Goal: Transaction & Acquisition: Book appointment/travel/reservation

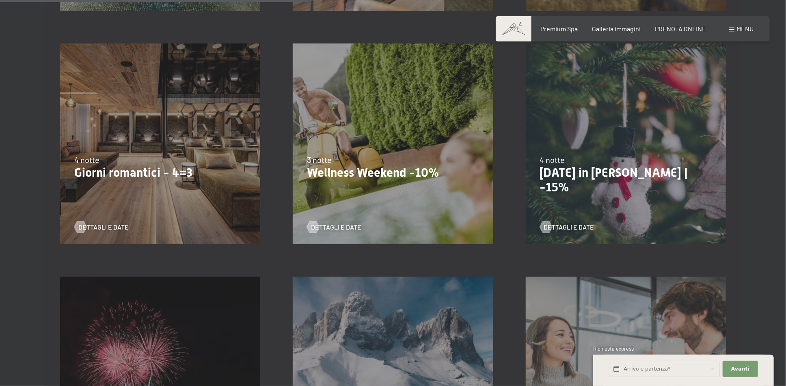
scroll to position [650, 0]
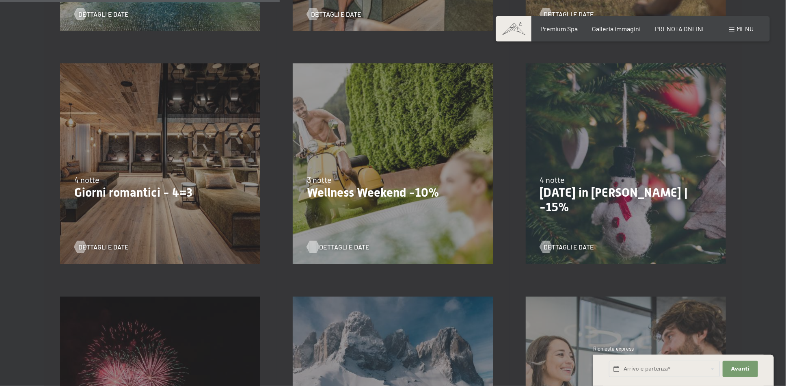
click at [335, 246] on span "Dettagli e Date" at bounding box center [344, 246] width 50 height 9
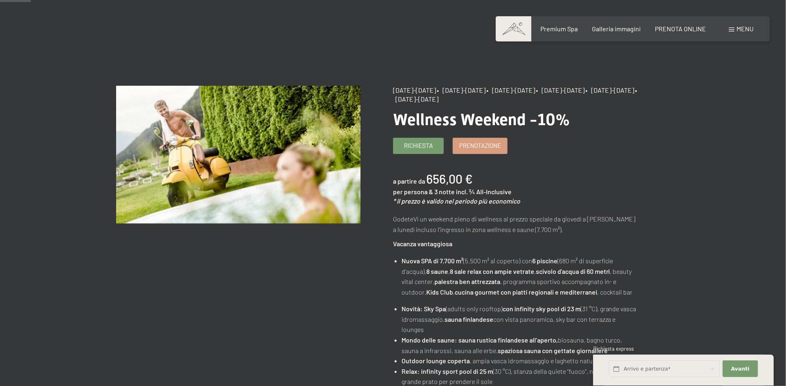
scroll to position [54, 0]
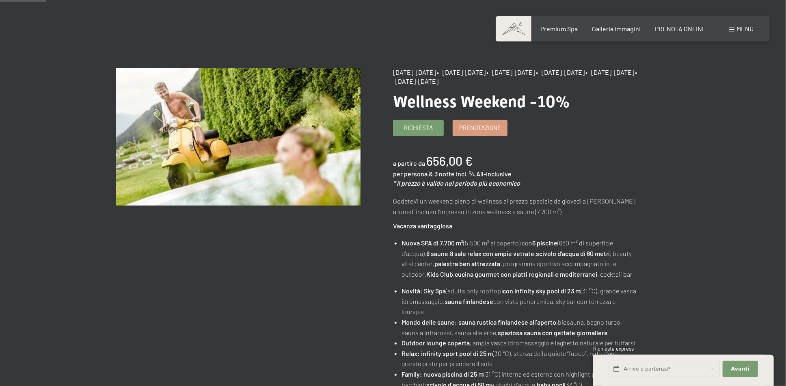
click at [488, 112] on div "13/11/2025-1/12/2025 • 11/12/2025-22/12/2025 • 15/1/2026-26/1/2026 • 12/3/2026-…" at bounding box center [531, 374] width 277 height 613
click at [489, 128] on span "Prenotazione" at bounding box center [480, 126] width 42 height 9
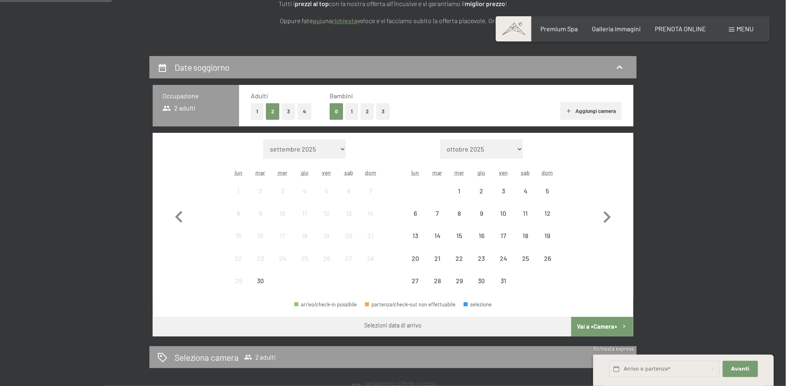
select select "2025-11-01"
select select "2025-12-01"
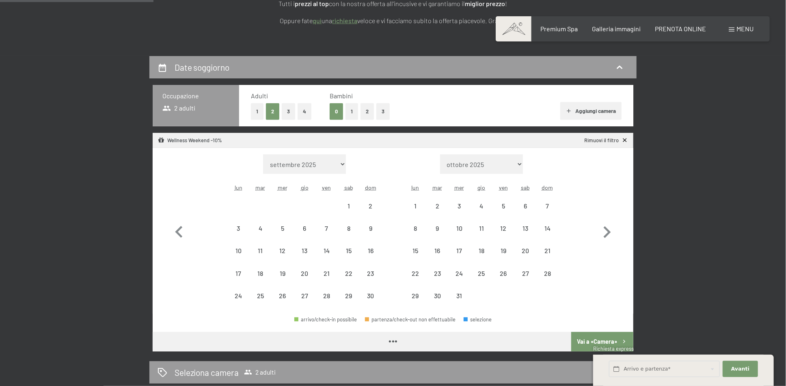
scroll to position [162, 0]
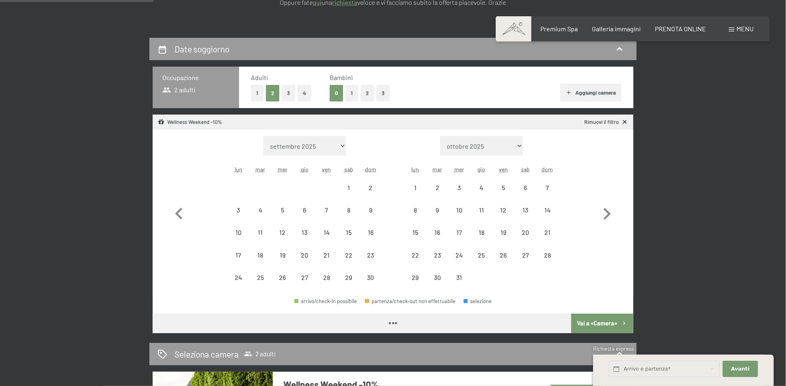
select select "2025-11-01"
select select "2025-12-01"
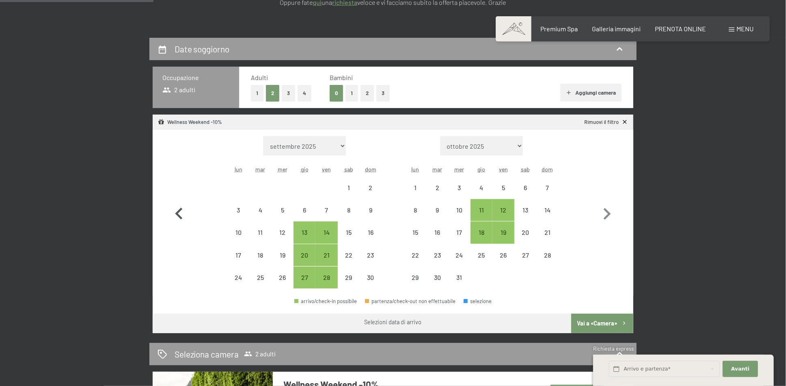
click at [179, 212] on icon "button" at bounding box center [178, 214] width 7 height 12
select select "2025-10-01"
select select "2025-11-01"
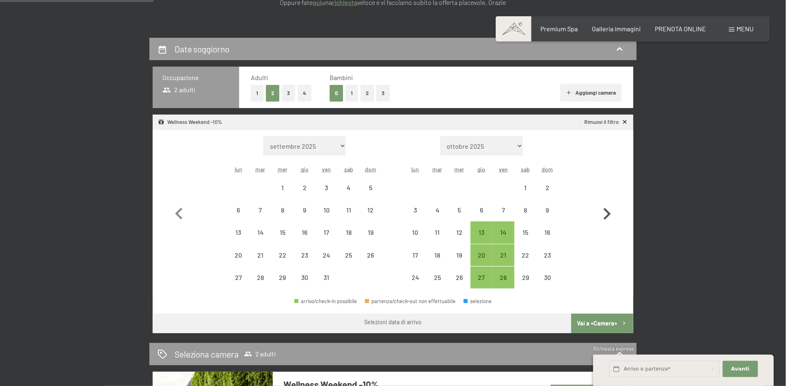
click at [613, 212] on icon "button" at bounding box center [607, 214] width 24 height 24
select select "2025-11-01"
select select "2025-12-01"
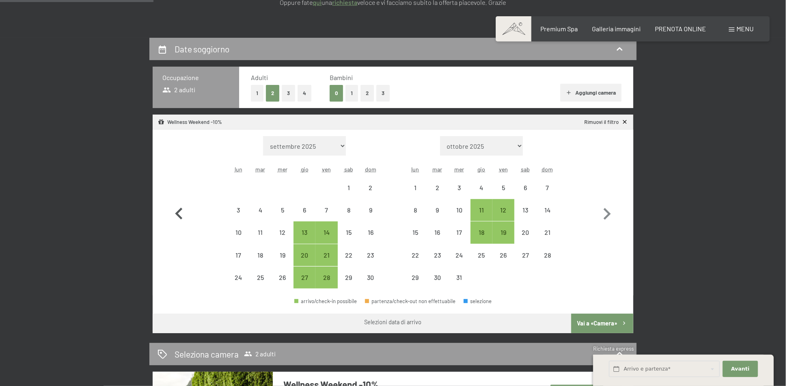
click at [178, 214] on icon "button" at bounding box center [178, 214] width 7 height 12
select select "2025-10-01"
select select "2025-11-01"
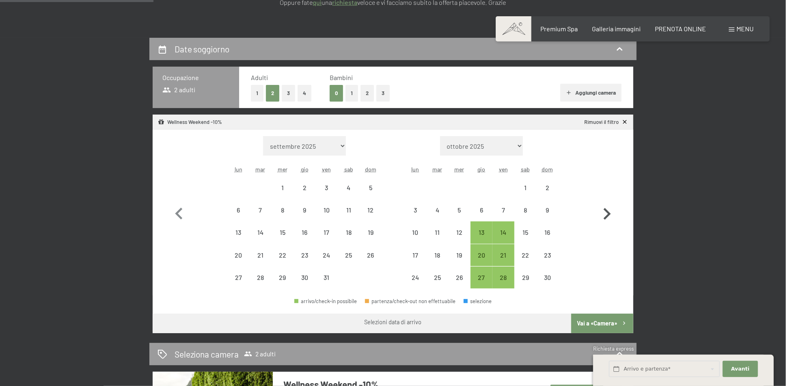
click at [605, 200] on button "button" at bounding box center [607, 212] width 24 height 153
select select "2025-11-01"
select select "2025-12-01"
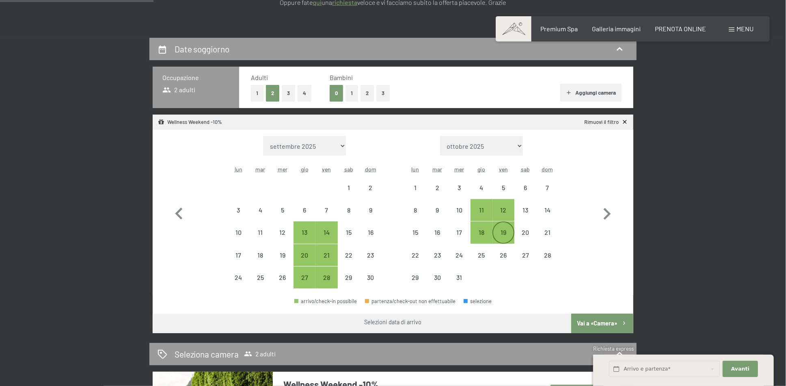
click at [501, 236] on div "19" at bounding box center [503, 239] width 20 height 20
select select "2025-11-01"
select select "2025-12-01"
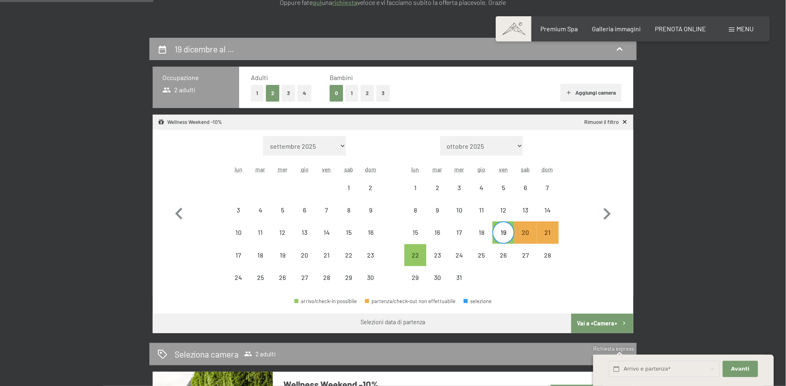
click at [603, 323] on button "Vai a «Camera»" at bounding box center [602, 323] width 62 height 19
select select "2025-11-01"
select select "2025-12-01"
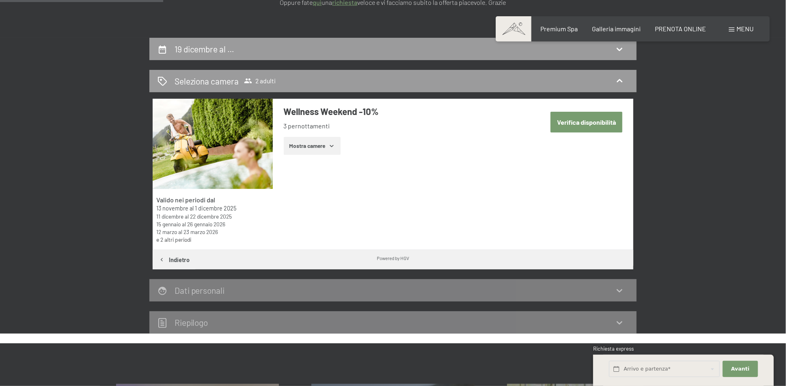
scroll to position [200, 0]
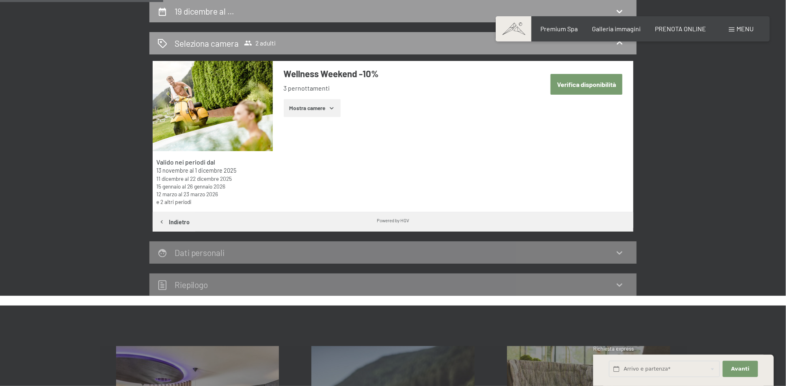
click at [333, 108] on icon "button" at bounding box center [332, 108] width 6 height 6
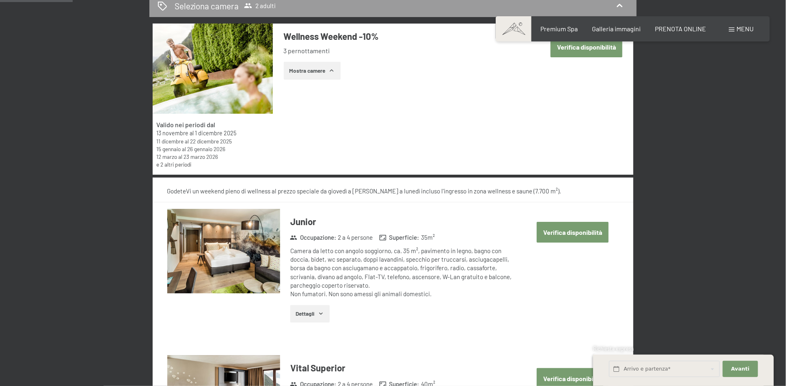
scroll to position [254, 0]
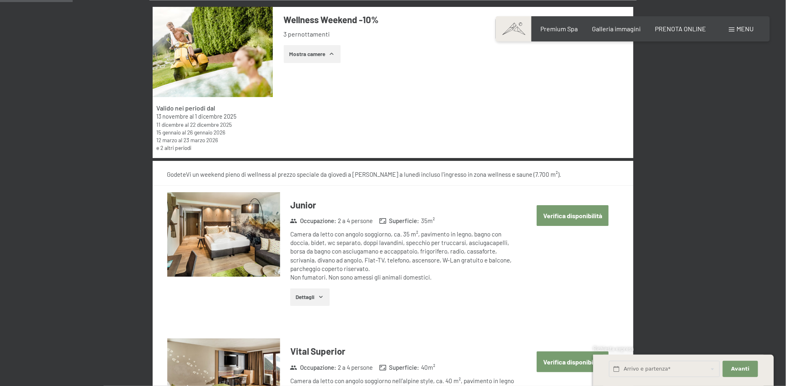
click at [318, 294] on icon "button" at bounding box center [321, 297] width 6 height 6
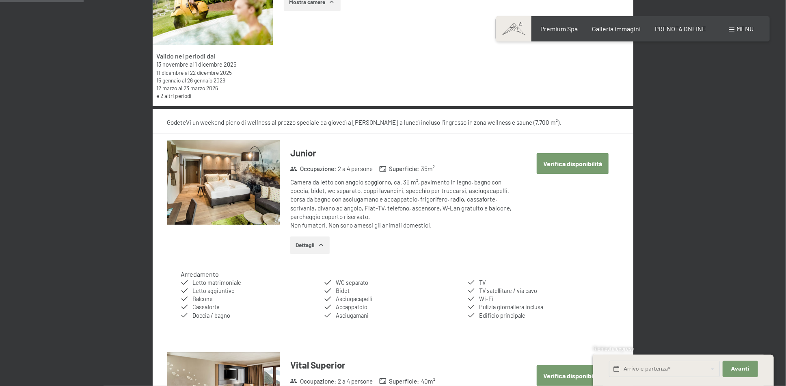
scroll to position [324, 0]
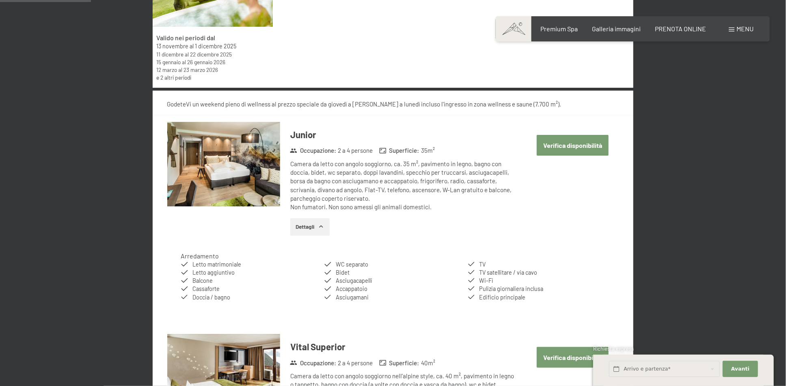
click at [591, 143] on button "Verifica disponibilità" at bounding box center [573, 145] width 72 height 21
select select "2025-11-01"
select select "2025-12-01"
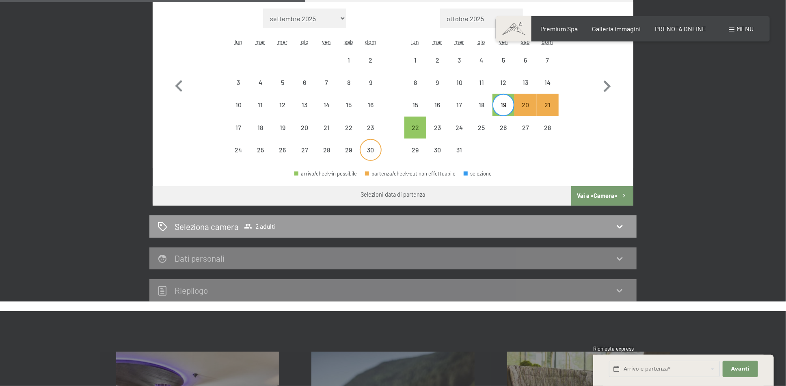
scroll to position [309, 0]
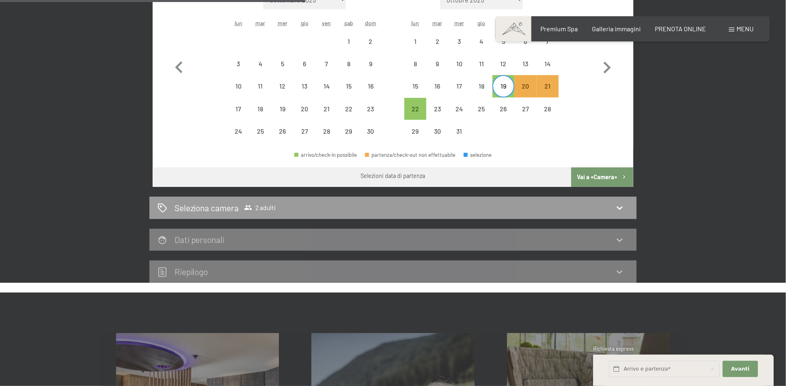
click at [607, 173] on button "Vai a «Camera»" at bounding box center [602, 176] width 62 height 19
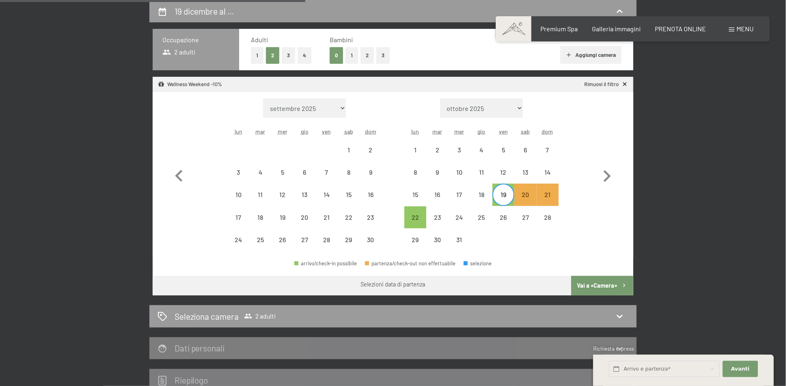
select select "2025-11-01"
select select "2025-12-01"
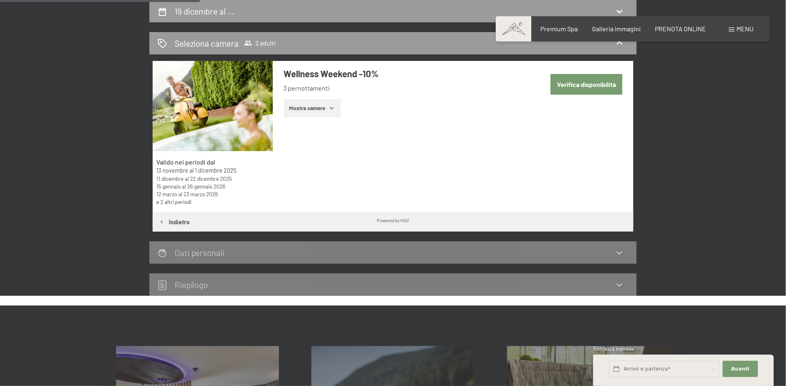
click at [571, 82] on button "Verifica disponibilità" at bounding box center [587, 84] width 72 height 21
select select "2025-11-01"
select select "2025-12-01"
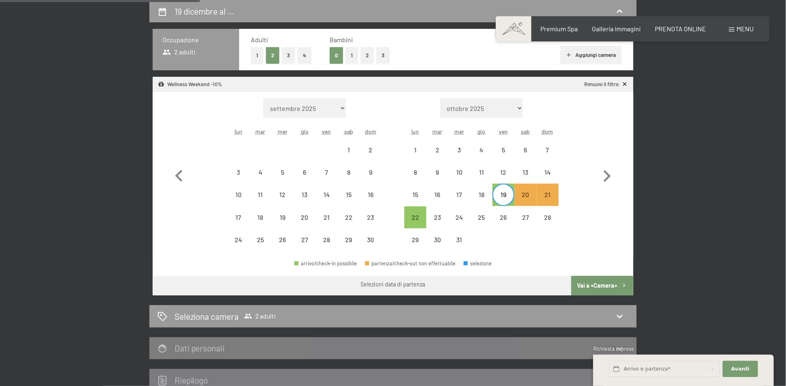
click at [503, 195] on div "19" at bounding box center [503, 201] width 20 height 20
select select "2025-11-01"
select select "2025-12-01"
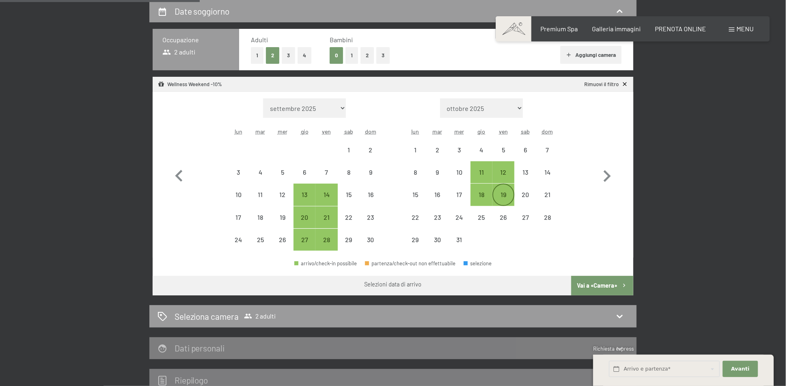
click at [503, 195] on div "19" at bounding box center [503, 201] width 20 height 20
select select "2025-11-01"
select select "2025-12-01"
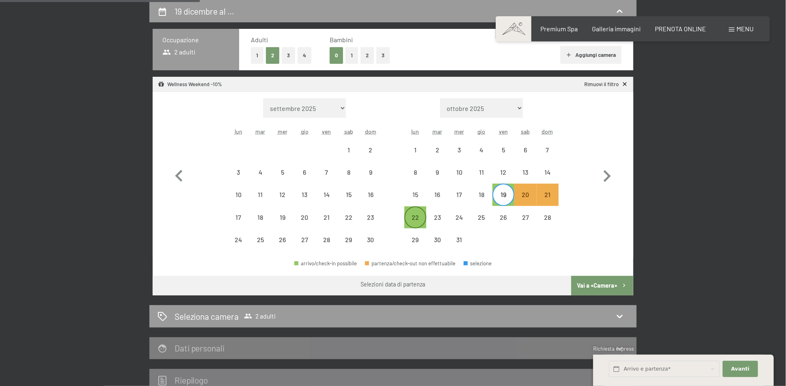
click at [409, 224] on div "22" at bounding box center [415, 224] width 20 height 20
select select "2025-11-01"
select select "2025-12-01"
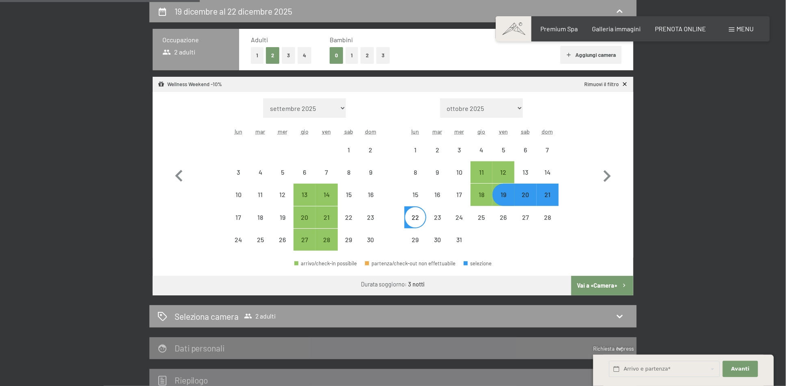
select select "2025-11-01"
select select "2025-12-01"
click at [409, 224] on div "22" at bounding box center [415, 224] width 20 height 20
select select "2025-11-01"
select select "2025-12-01"
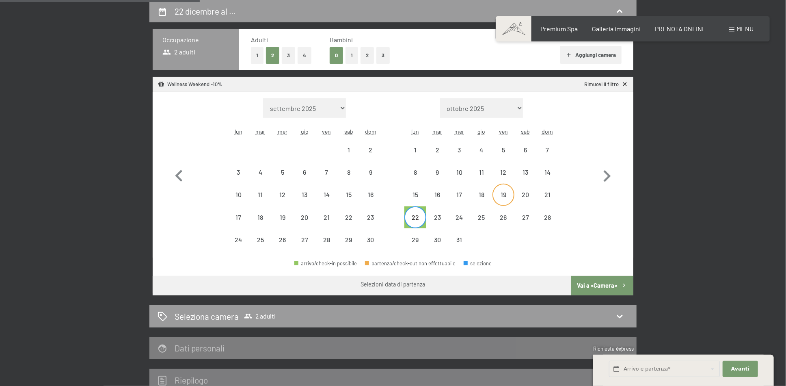
click at [509, 192] on div "19" at bounding box center [503, 201] width 20 height 20
select select "2025-11-01"
select select "2025-12-01"
click at [592, 281] on button "Vai a «Camera»" at bounding box center [602, 285] width 62 height 19
select select "2025-11-01"
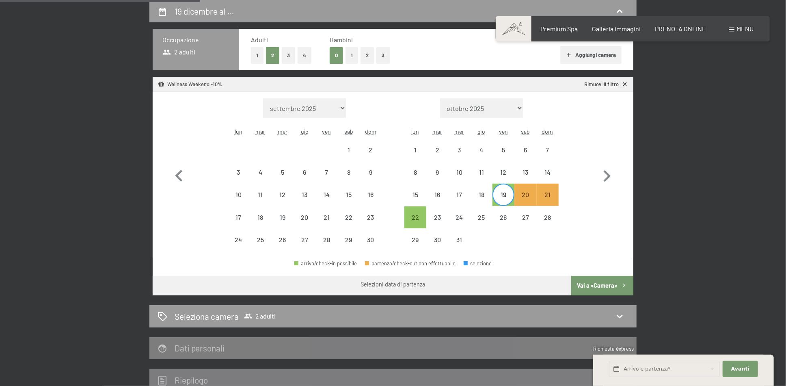
select select "2025-12-01"
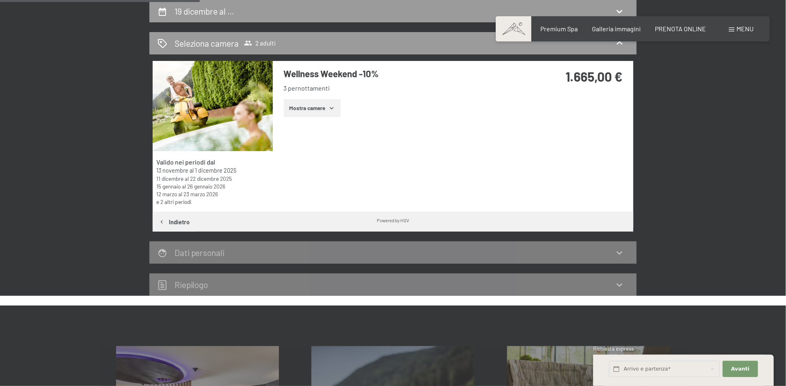
click at [303, 109] on button "Mostra camere" at bounding box center [312, 108] width 57 height 18
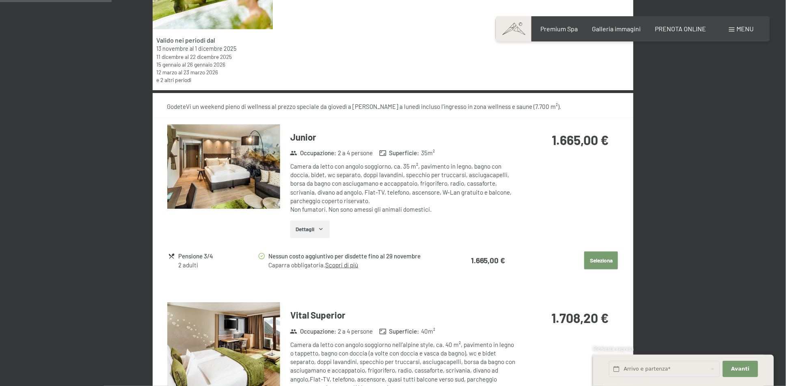
scroll to position [324, 0]
